Goal: Communication & Community: Answer question/provide support

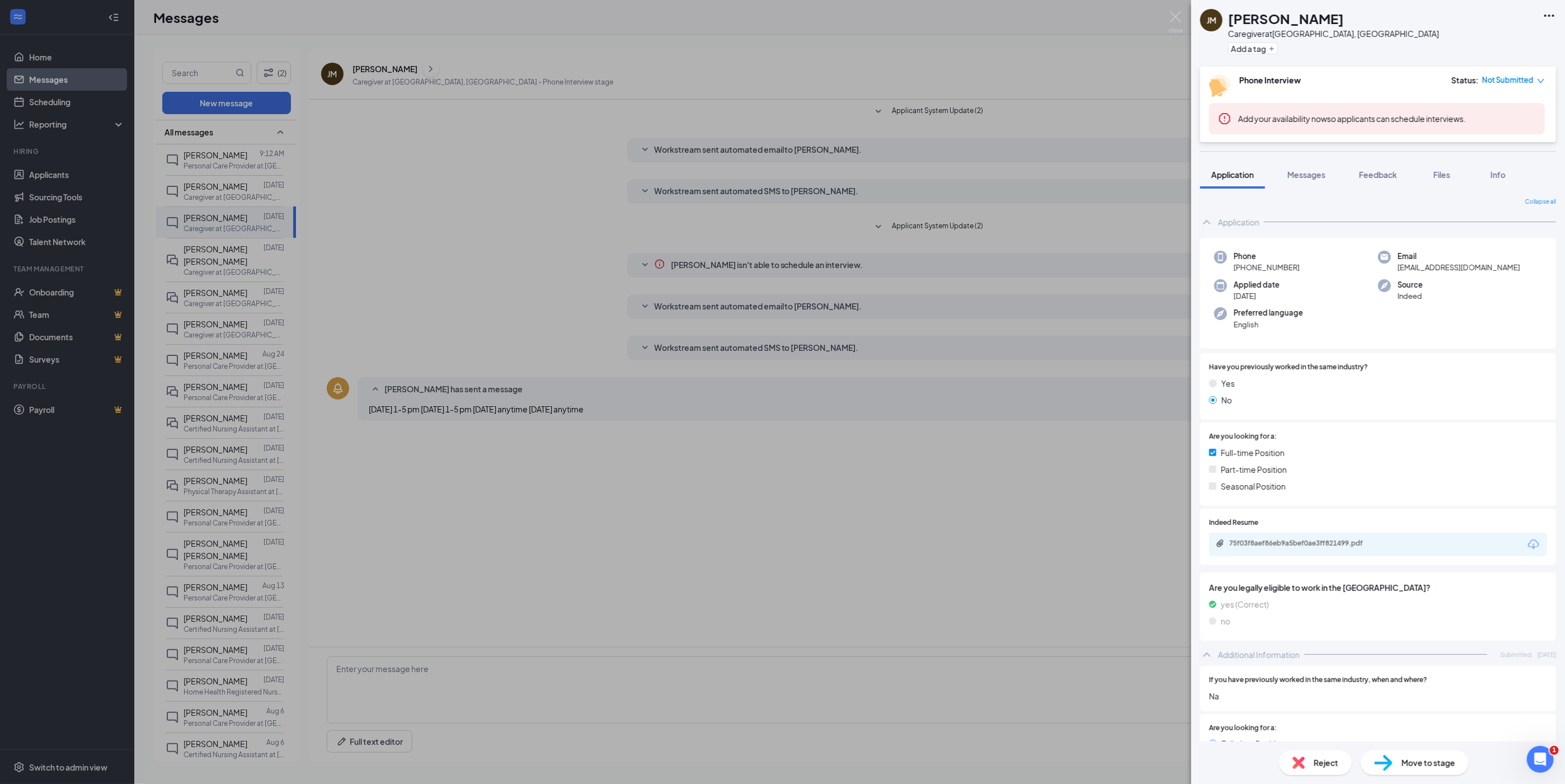
scroll to position [252, 0]
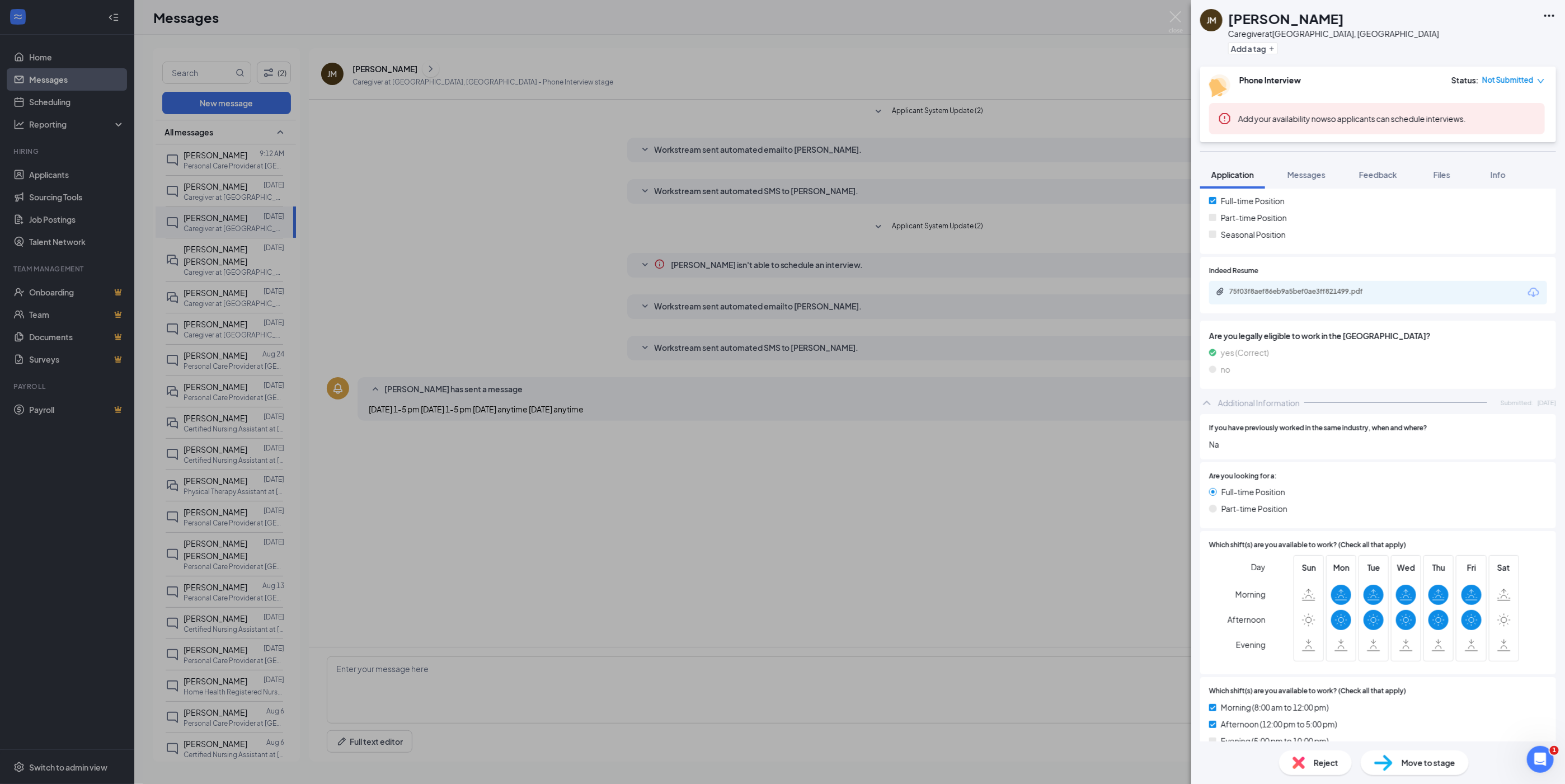
click at [211, 160] on div "[PERSON_NAME] [PERSON_NAME] Caregiver at [GEOGRAPHIC_DATA], [GEOGRAPHIC_DATA] A…" at bounding box center [782, 392] width 1565 height 784
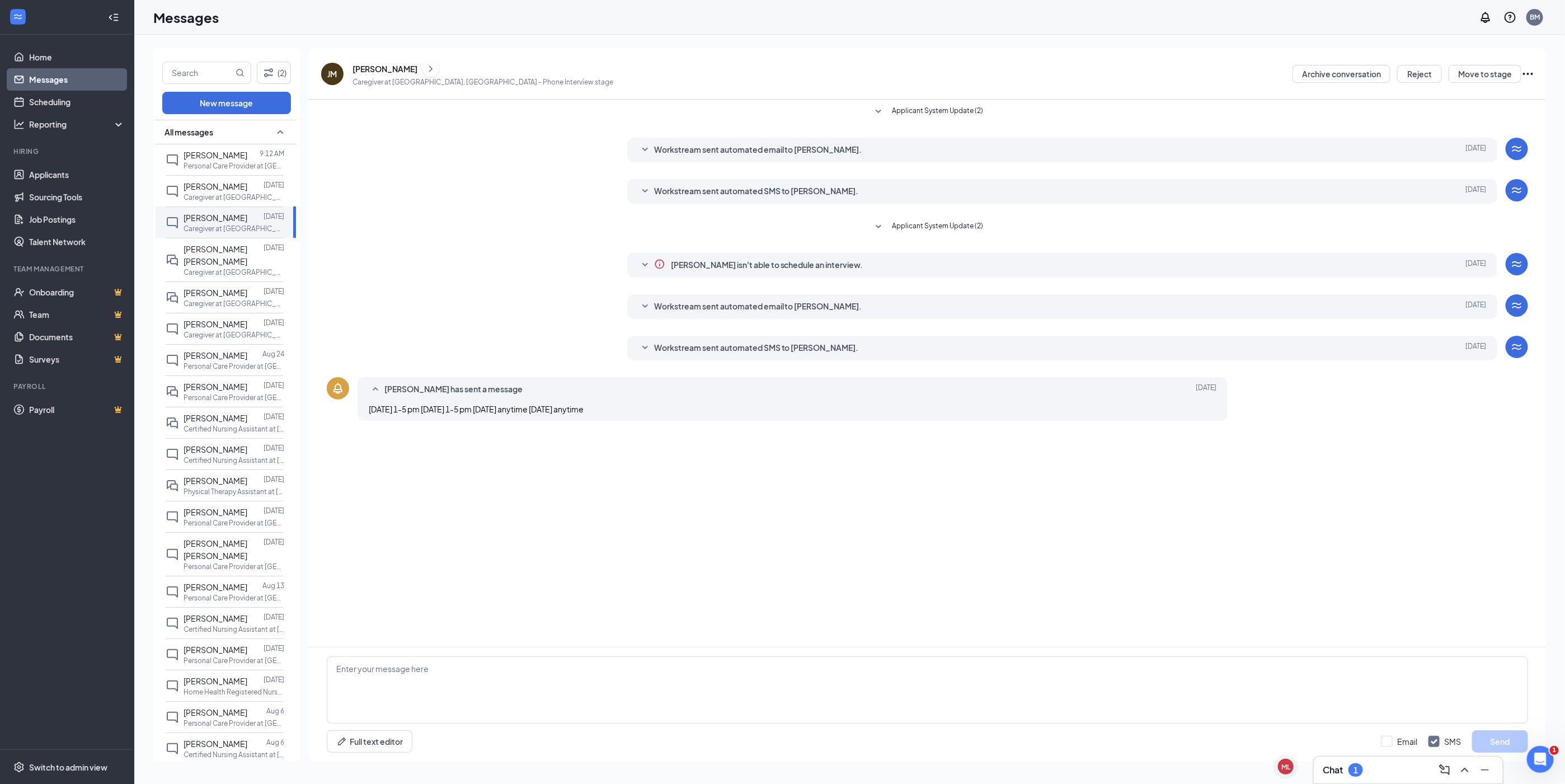
click at [211, 160] on div "[PERSON_NAME]" at bounding box center [215, 155] width 64 height 12
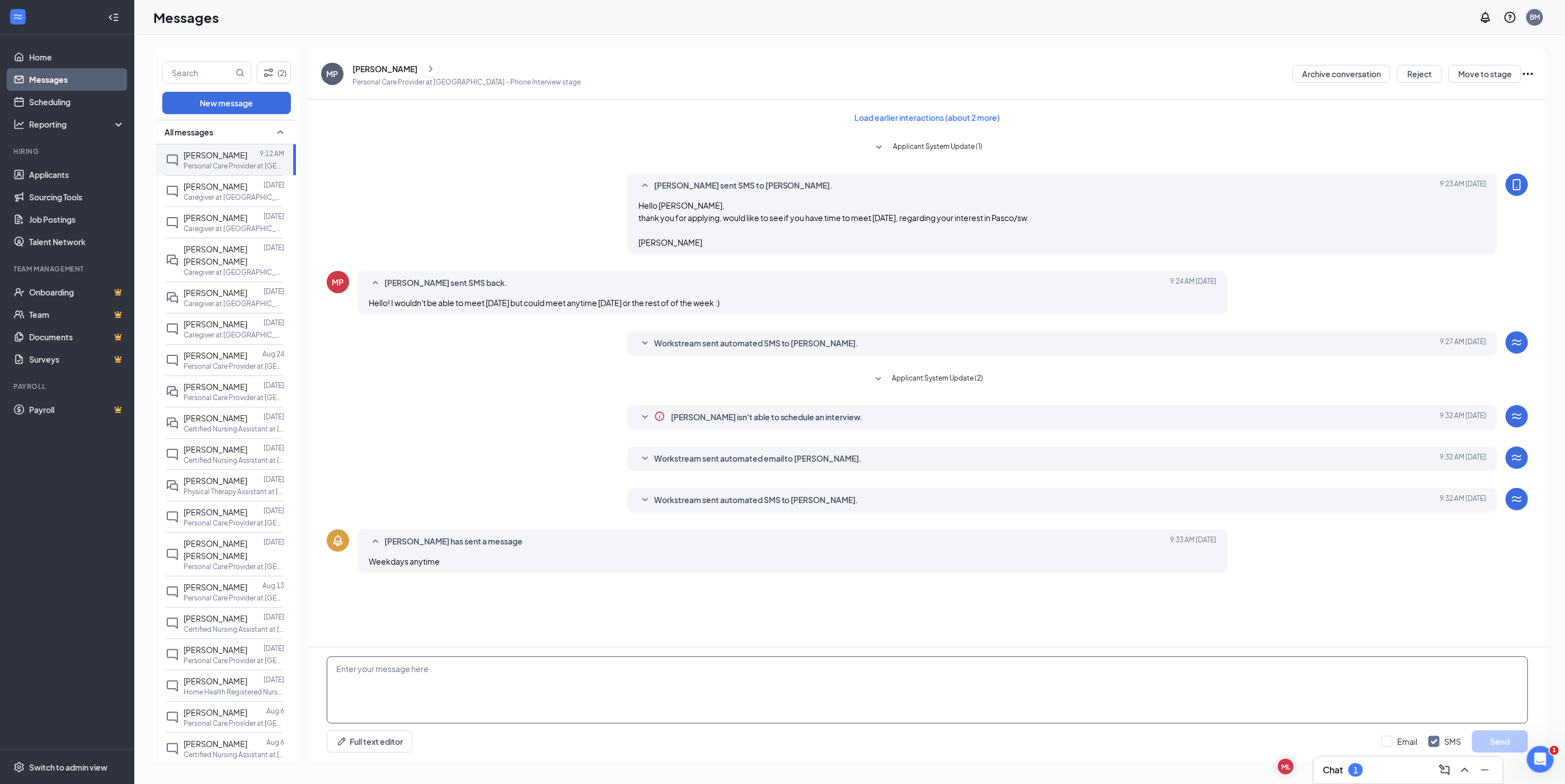
click at [425, 469] on textarea at bounding box center [928, 690] width 1202 height 67
click at [454, 469] on textarea "Okay, lets plan for [DATE]" at bounding box center [928, 690] width 1202 height 67
type textarea "Okay, lets plan for [DATE] at 10:00 AM are you planning on moving to the [GEOGR…"
click at [1015, 469] on button "Send" at bounding box center [1500, 741] width 56 height 23
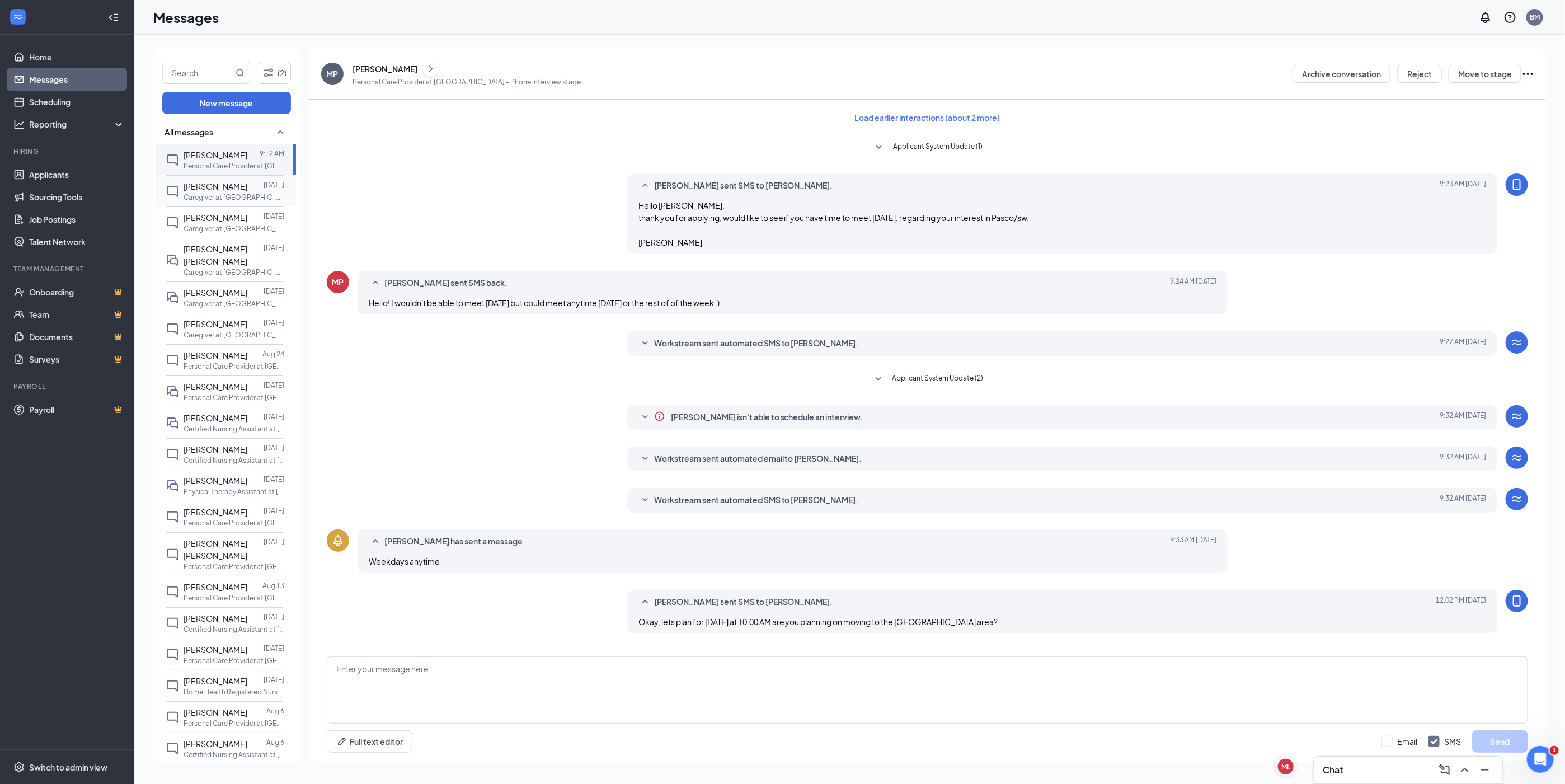
click at [180, 189] on div "[PERSON_NAME] [DATE] Caregiver at [GEOGRAPHIC_DATA], [GEOGRAPHIC_DATA]" at bounding box center [224, 191] width 117 height 31
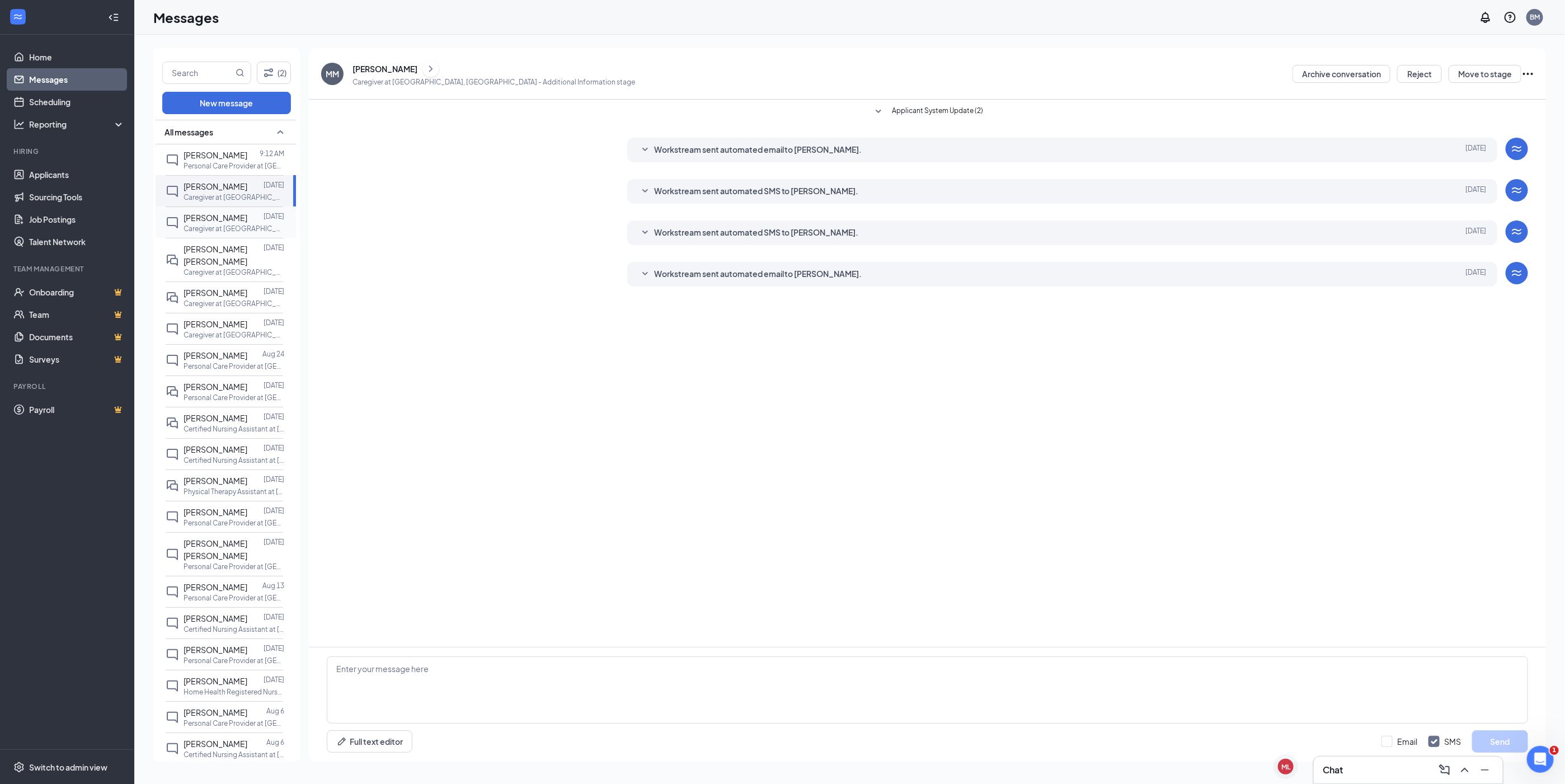
click at [195, 217] on span "[PERSON_NAME]" at bounding box center [215, 217] width 64 height 10
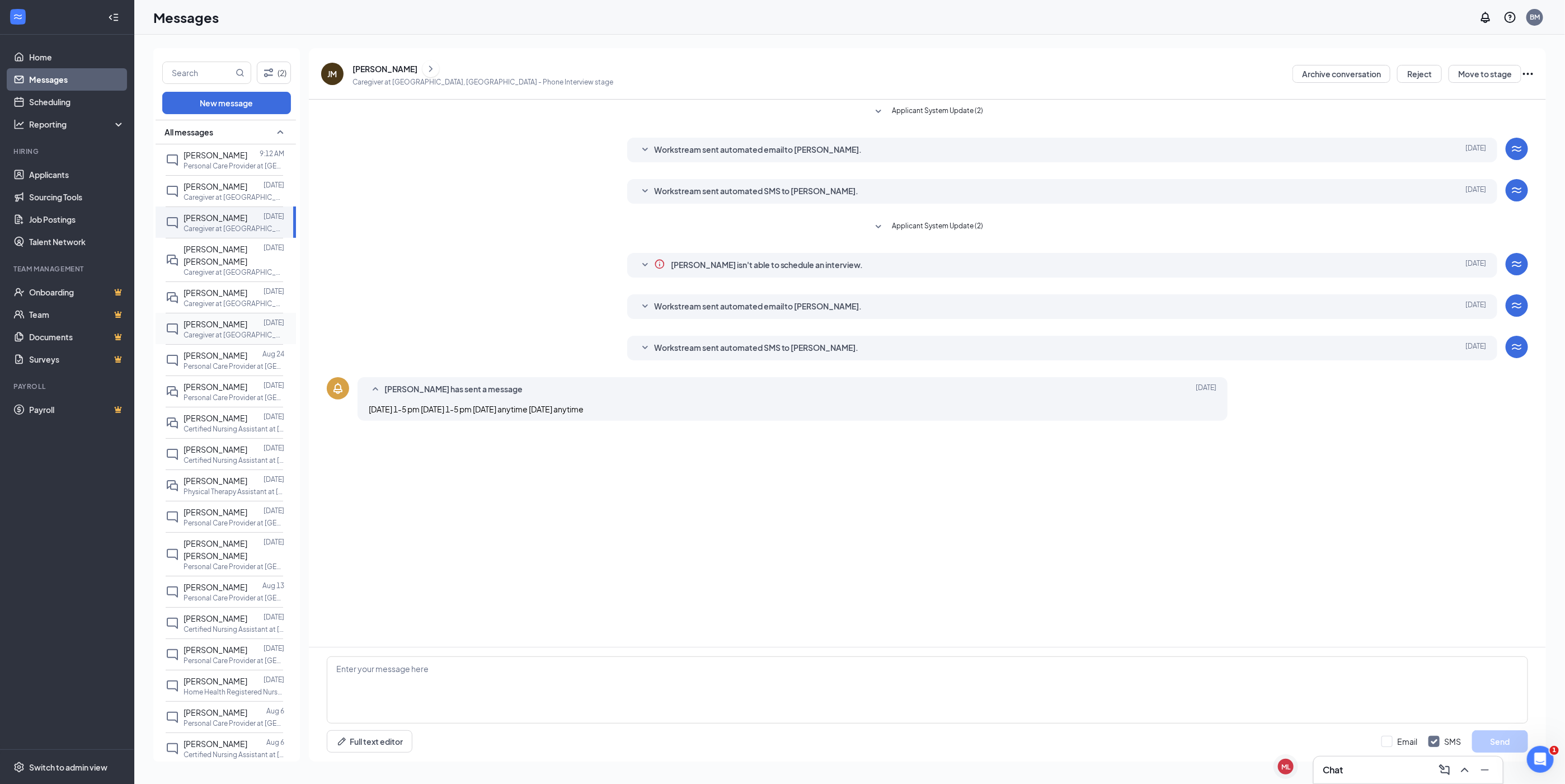
click at [224, 330] on p "Caregiver at [GEOGRAPHIC_DATA], [GEOGRAPHIC_DATA]" at bounding box center [234, 335] width 100 height 10
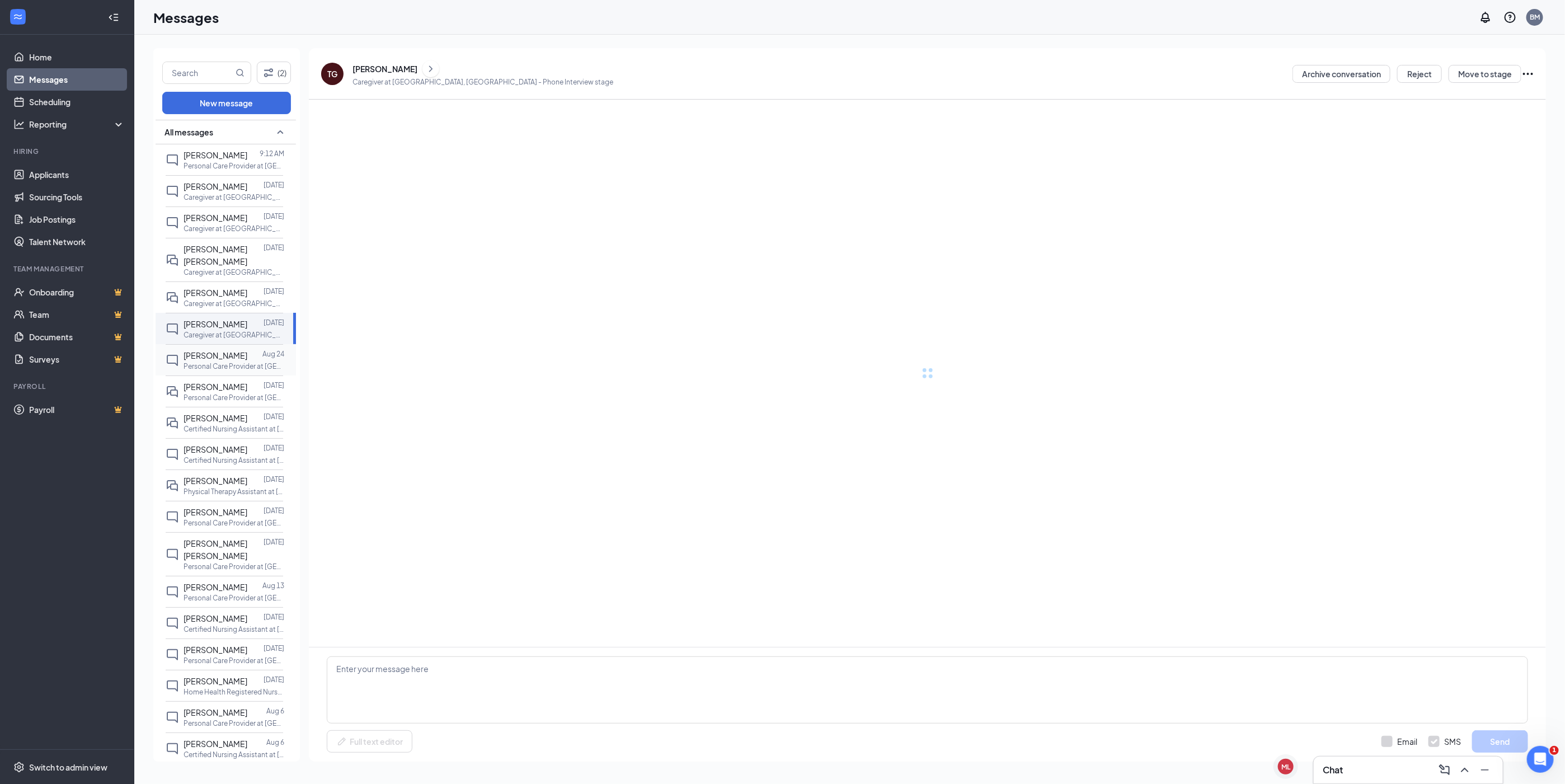
click at [220, 362] on p "Personal Care Provider at [GEOGRAPHIC_DATA], [GEOGRAPHIC_DATA]" at bounding box center [234, 366] width 100 height 10
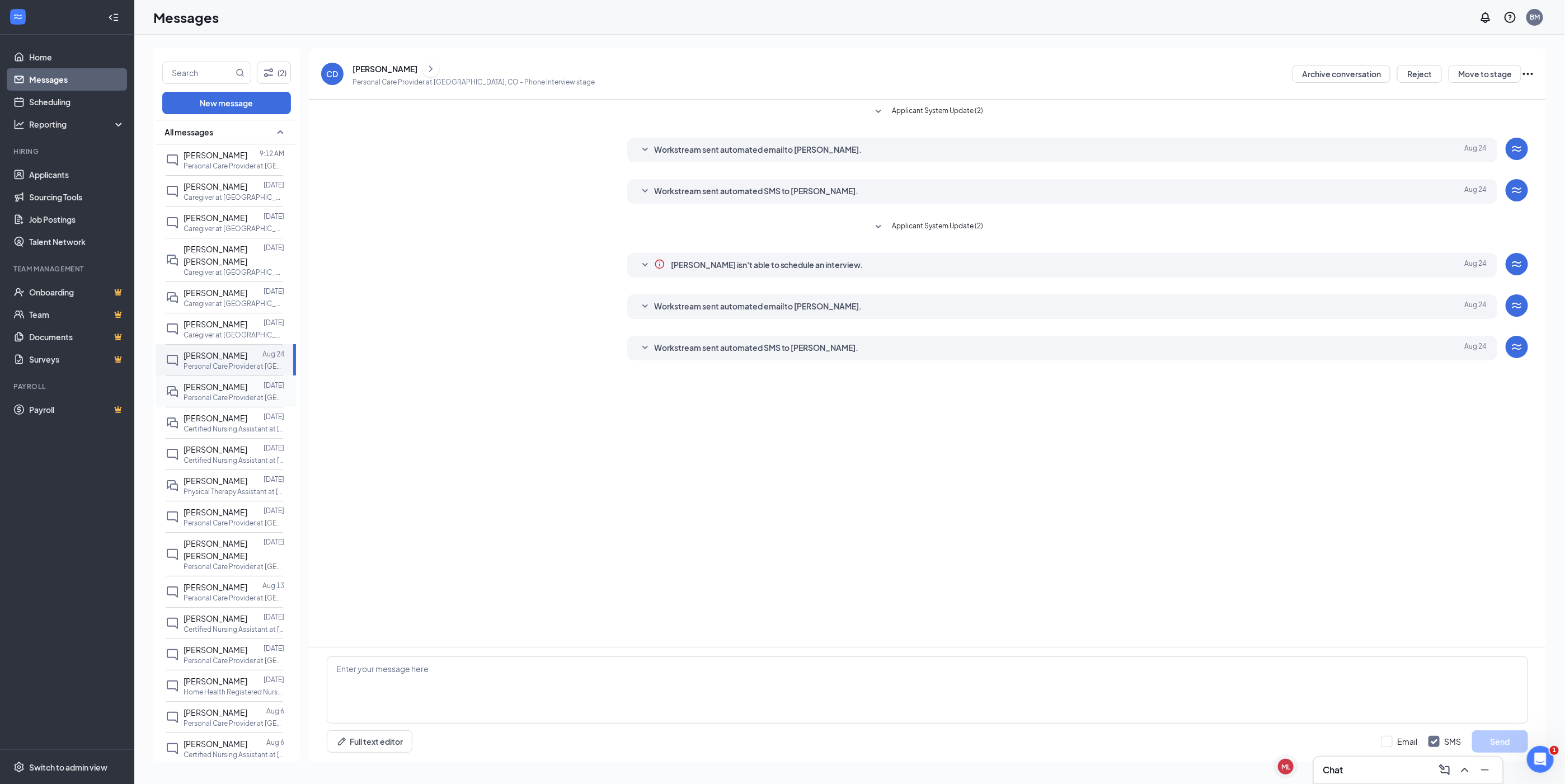
click at [215, 382] on div "[PERSON_NAME]" at bounding box center [215, 387] width 64 height 12
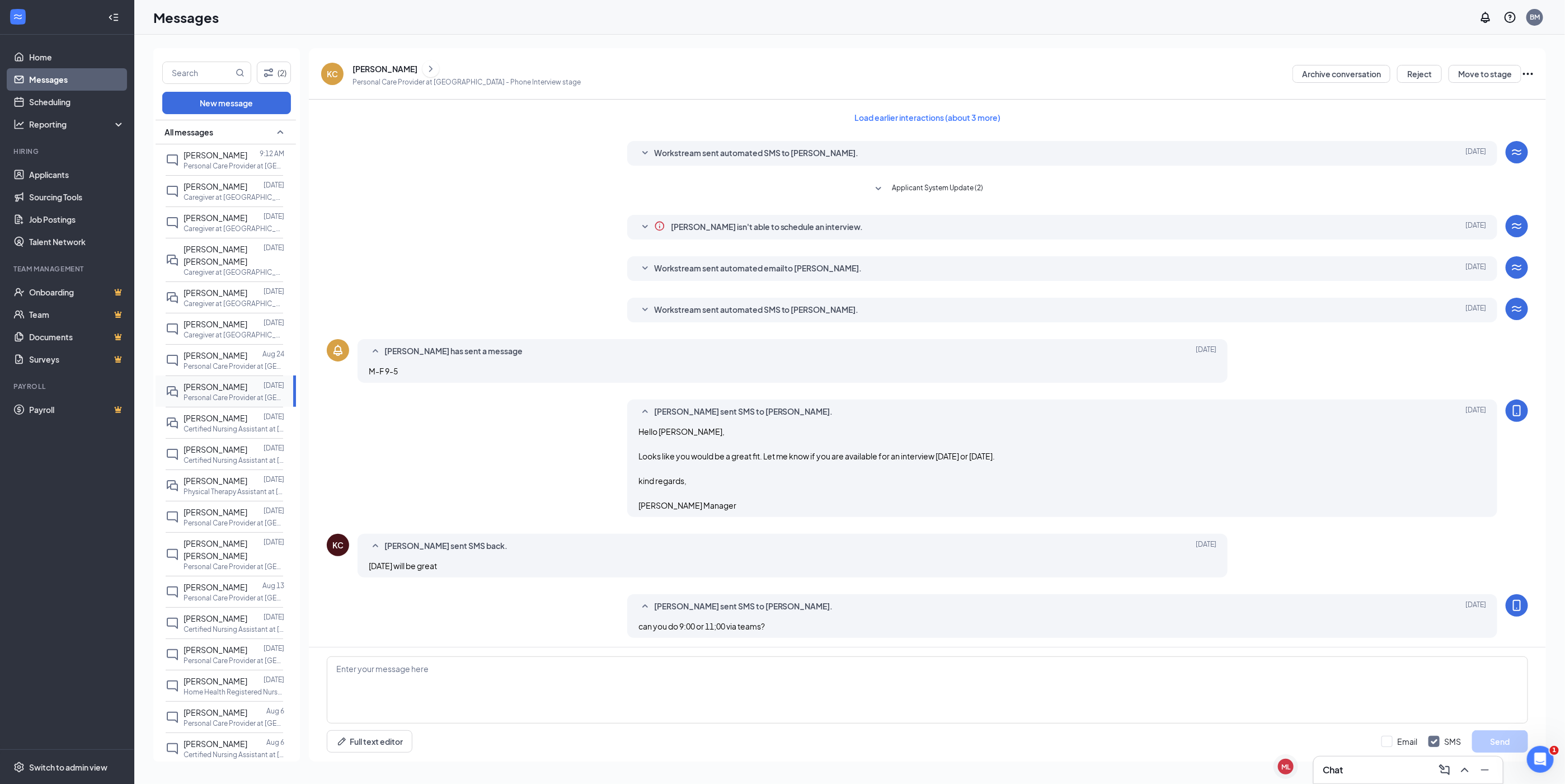
scroll to position [27, 0]
click at [410, 66] on div "[PERSON_NAME]" at bounding box center [385, 69] width 65 height 11
